Goal: Information Seeking & Learning: Check status

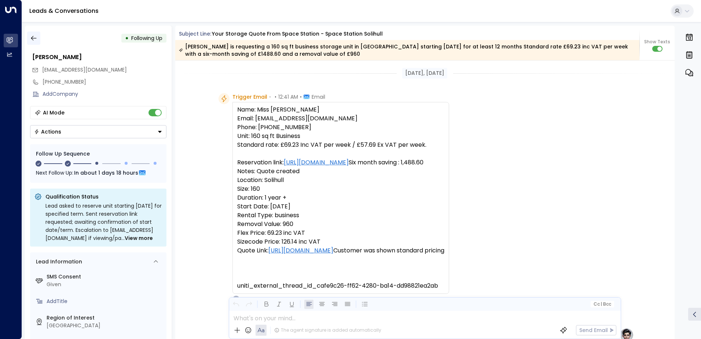
click at [32, 37] on icon "button" at bounding box center [33, 37] width 7 height 7
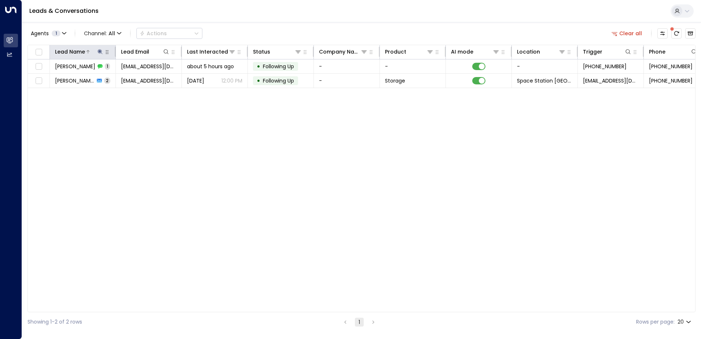
click at [103, 52] on icon at bounding box center [100, 52] width 6 height 6
type input "*"
type input "*******"
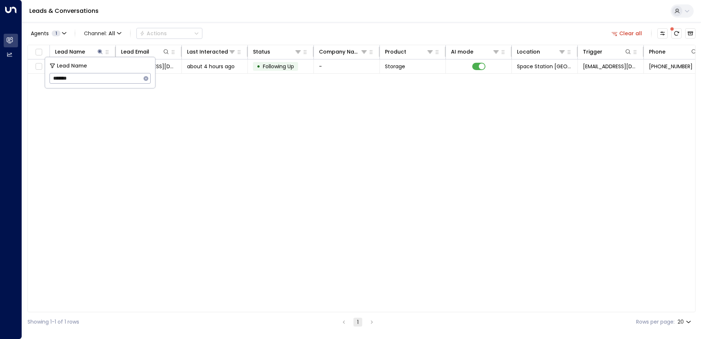
click at [306, 177] on div "Lead Name Lead Email Last Interacted Status Company Name Product AI mode Locati…" at bounding box center [362, 178] width 668 height 267
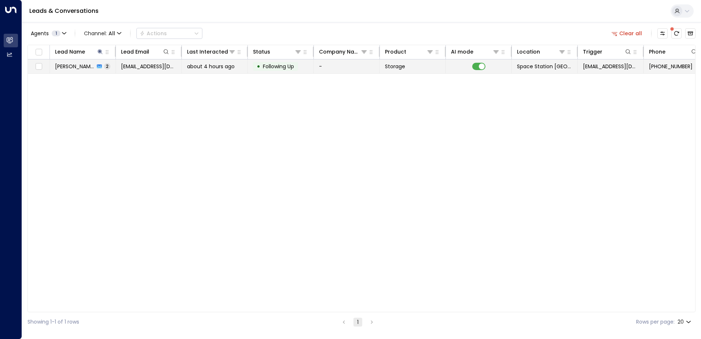
click at [226, 65] on span "about 4 hours ago" at bounding box center [211, 66] width 48 height 7
